Goal: Find specific page/section: Find specific page/section

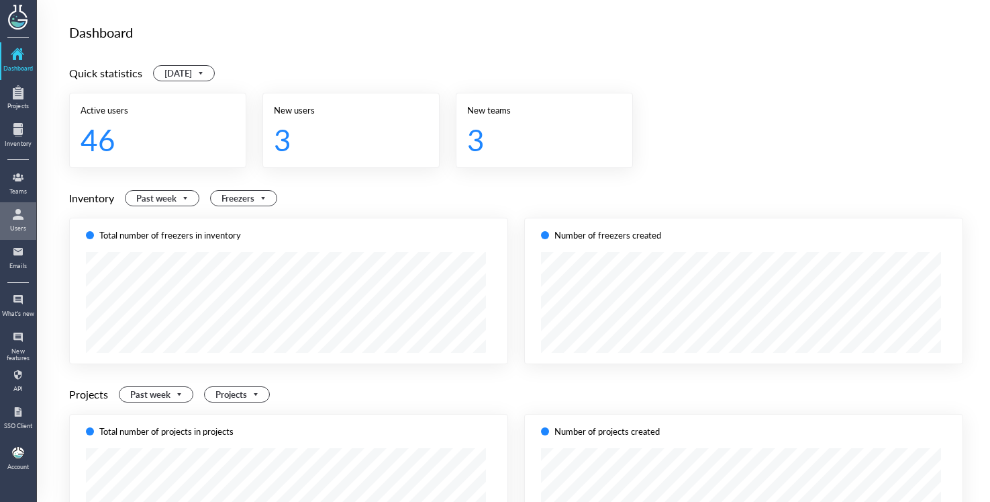
click at [21, 221] on div at bounding box center [17, 213] width 21 height 21
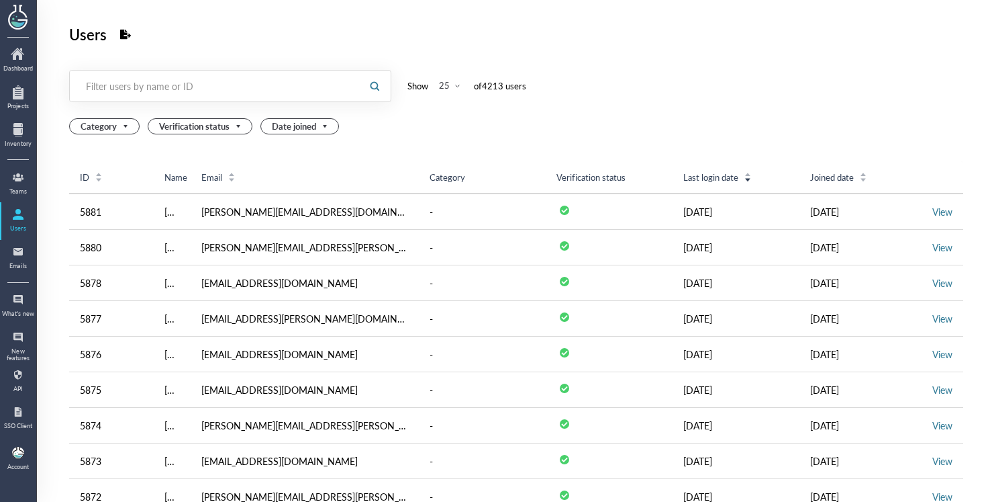
click at [178, 89] on div "Filter users by name or ID" at bounding box center [215, 85] width 259 height 13
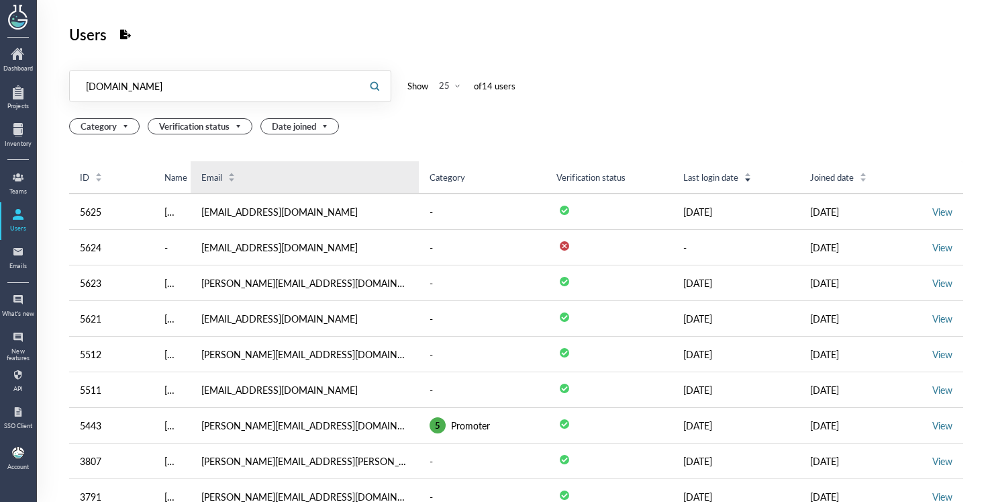
type input "[DOMAIN_NAME]"
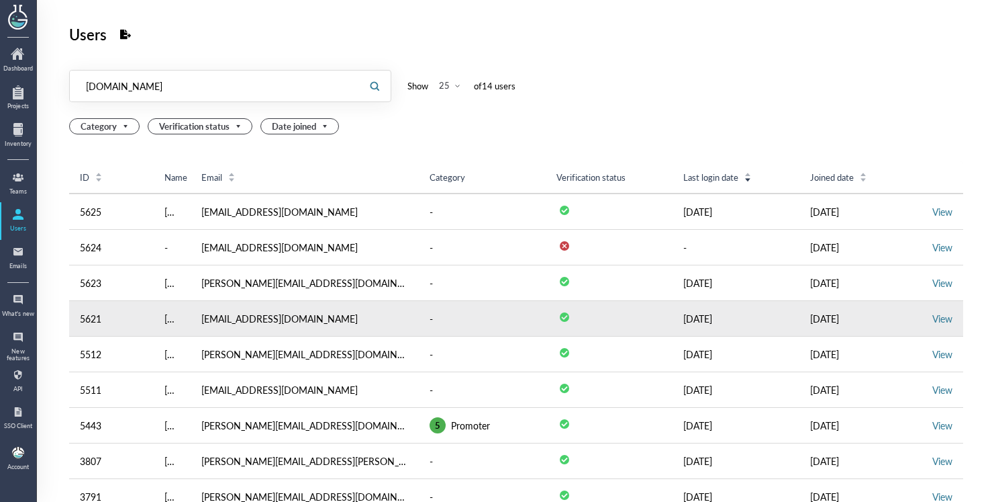
click at [922, 316] on td "View" at bounding box center [943, 319] width 42 height 36
click at [933, 316] on link "View" at bounding box center [943, 318] width 20 height 13
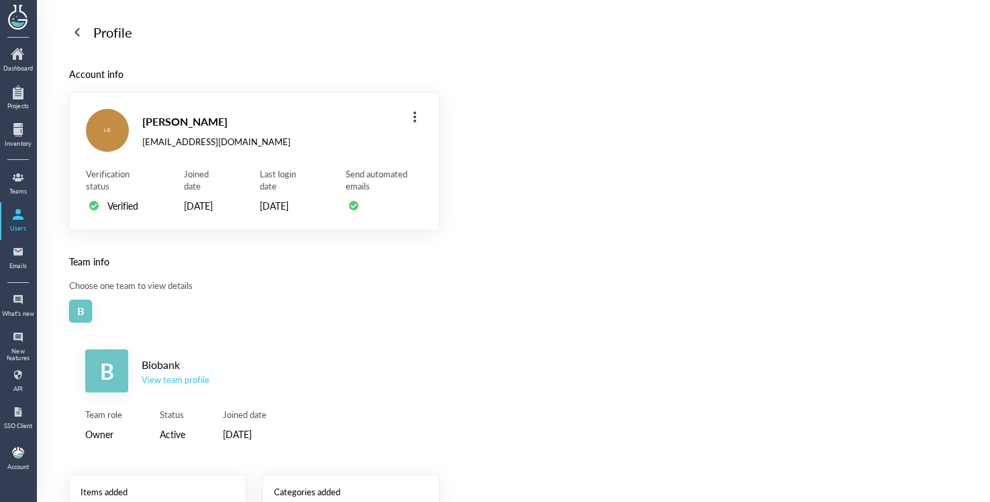
click at [181, 385] on div "View team profile" at bounding box center [176, 379] width 68 height 12
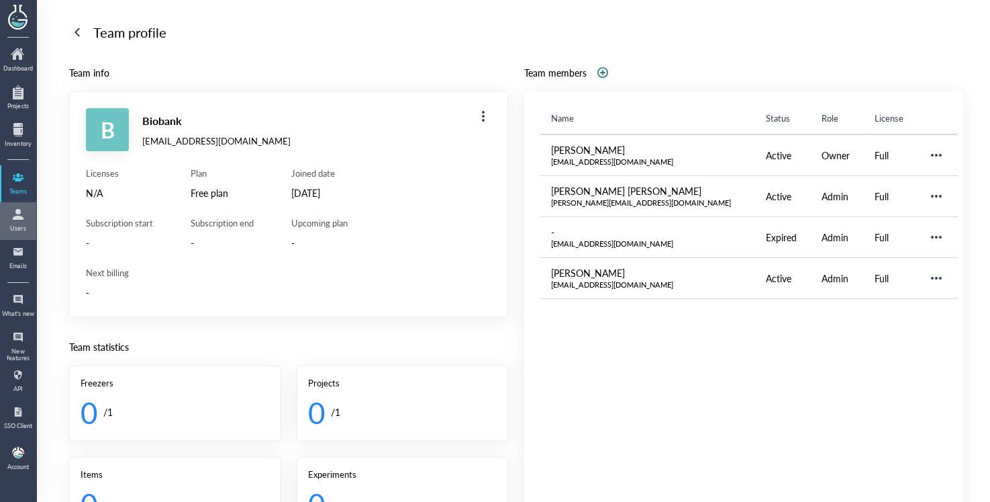
click at [26, 209] on div at bounding box center [17, 213] width 21 height 21
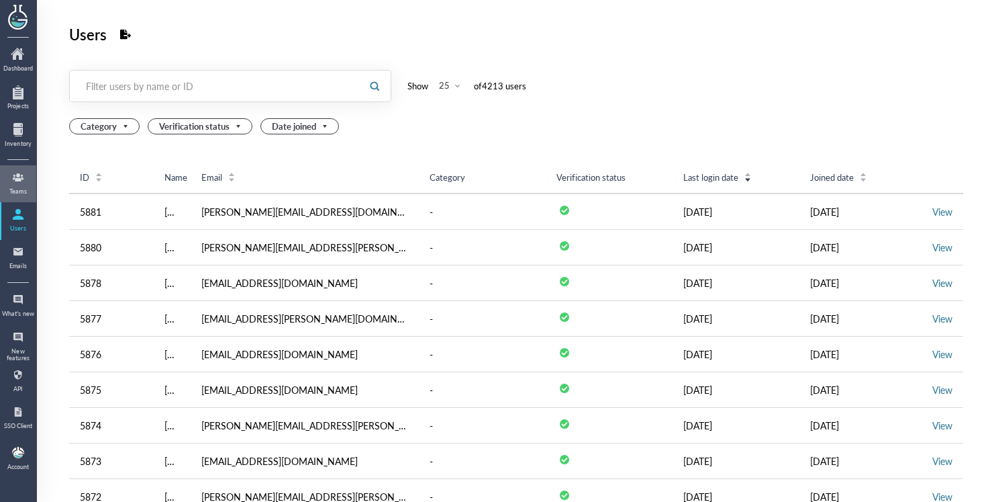
click at [20, 193] on div "Teams" at bounding box center [18, 191] width 34 height 7
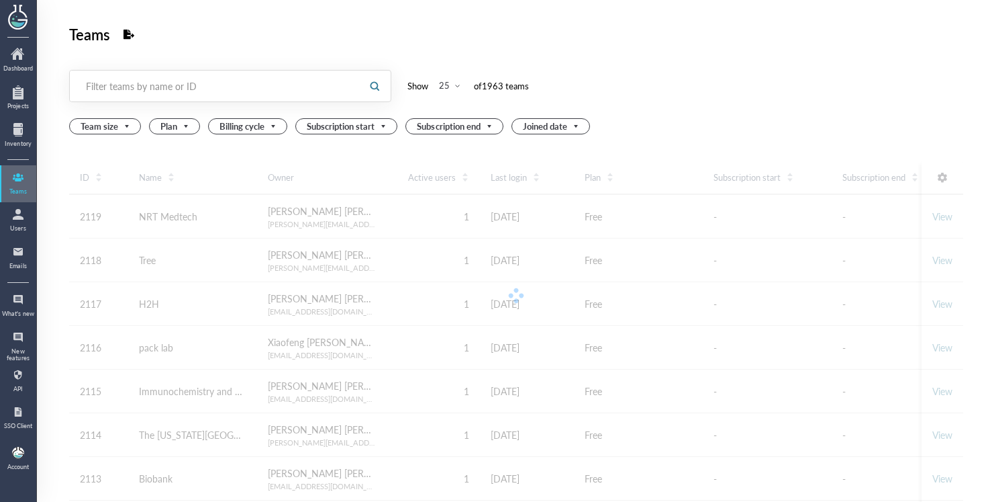
click at [20, 193] on div "Teams" at bounding box center [18, 191] width 34 height 7
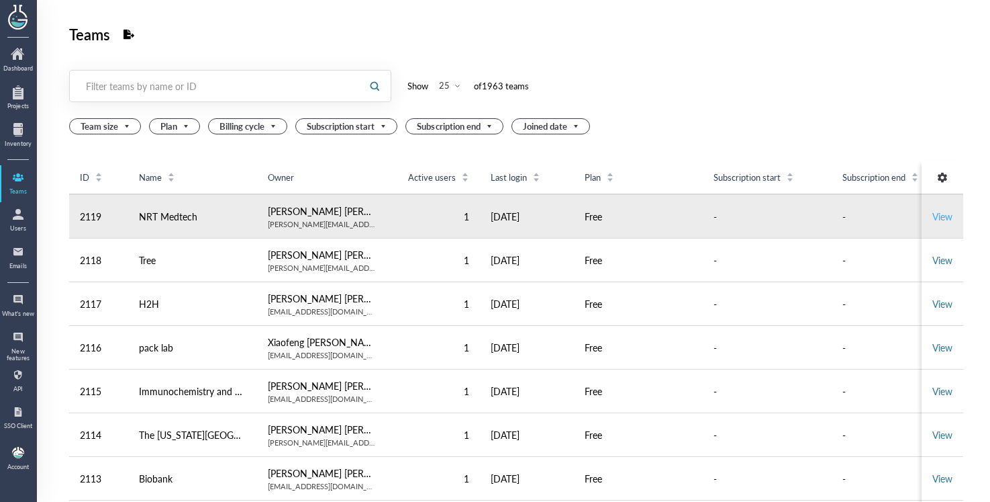
click at [933, 216] on link "View" at bounding box center [943, 215] width 20 height 13
